Goal: Information Seeking & Learning: Learn about a topic

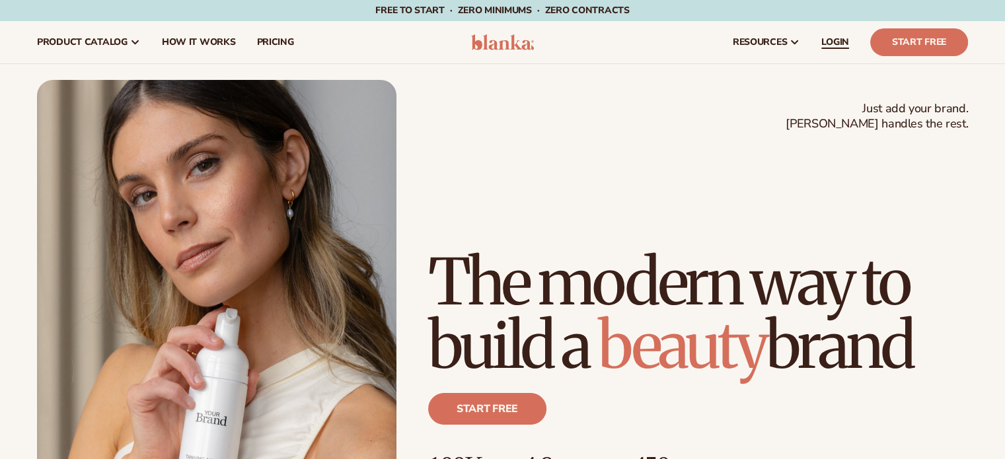
click at [835, 38] on span "LOGIN" at bounding box center [836, 42] width 28 height 11
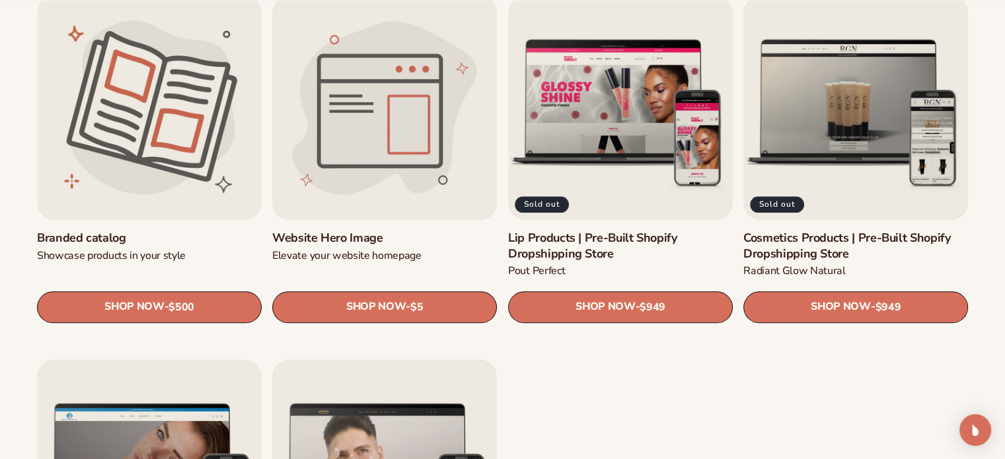
scroll to position [1520, 0]
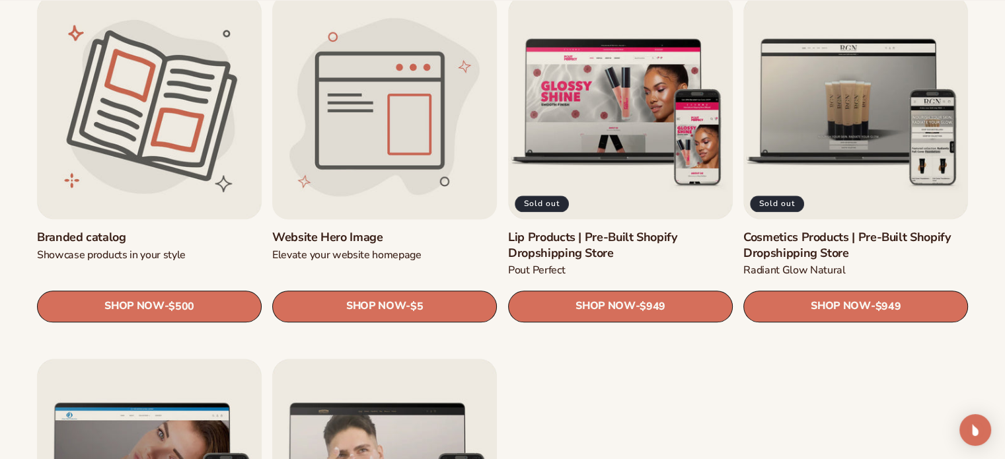
click at [366, 230] on link "Website Hero Image" at bounding box center [384, 237] width 225 height 15
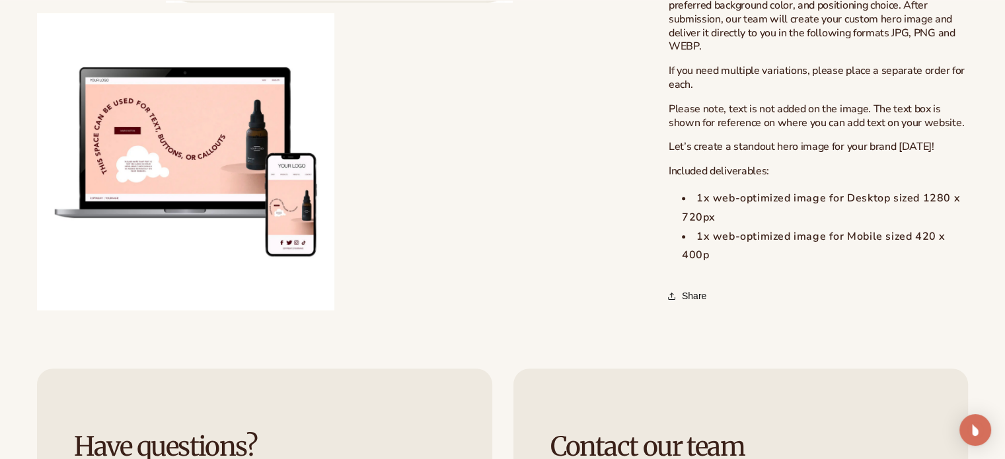
scroll to position [661, 0]
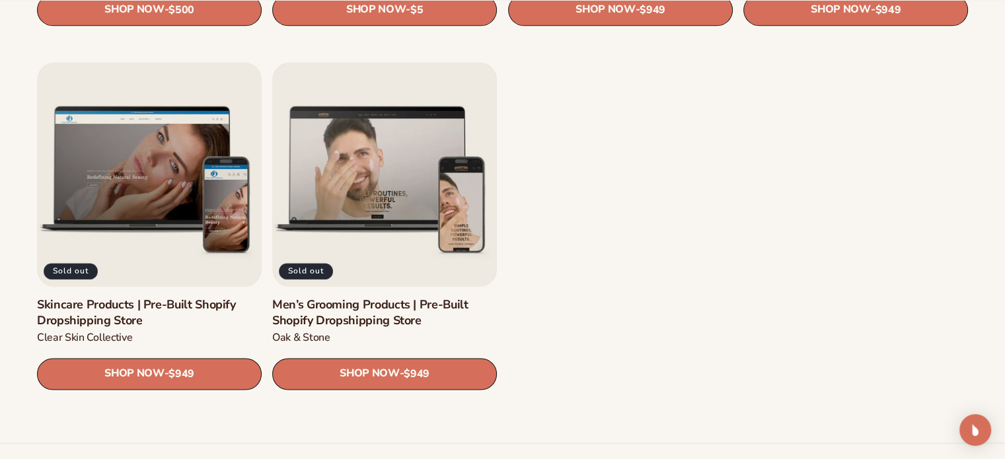
scroll to position [1851, 0]
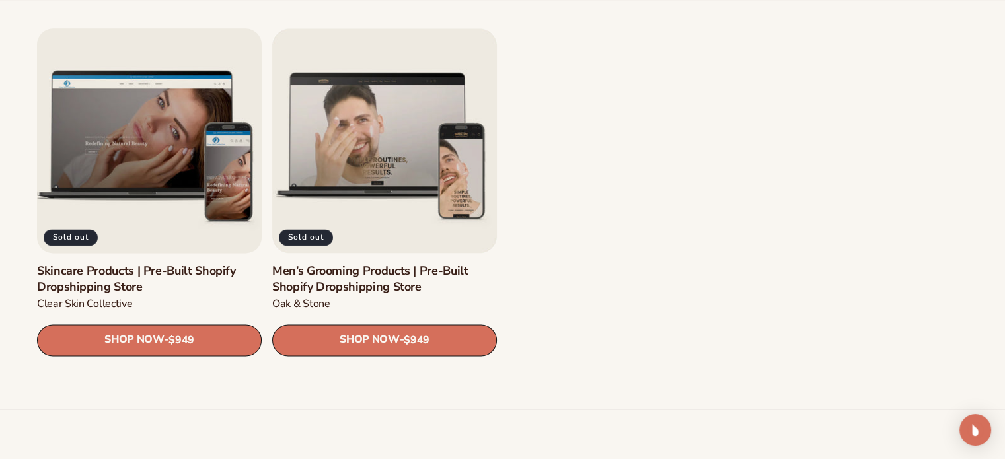
click at [97, 264] on link "Skincare Products | Pre-Built Shopify Dropshipping Store" at bounding box center [149, 279] width 225 height 31
